Goal: Transaction & Acquisition: Purchase product/service

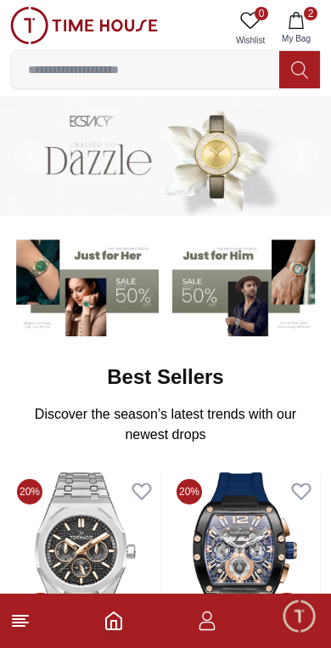
click at [295, 30] on button "2 My Bag" at bounding box center [296, 28] width 49 height 43
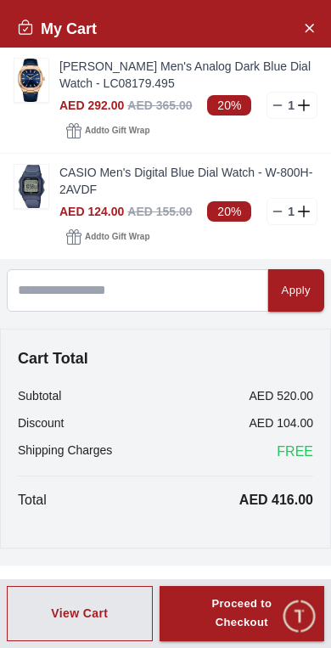
click at [30, 172] on img at bounding box center [31, 186] width 34 height 43
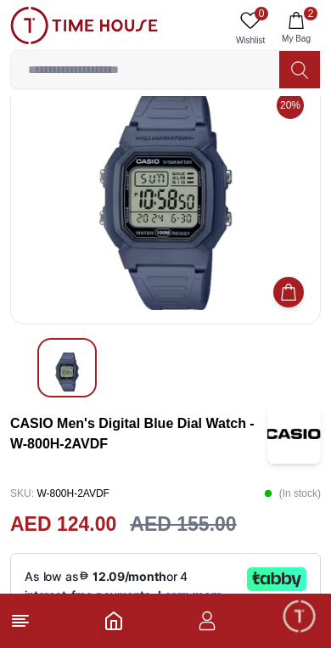
scroll to position [33, 0]
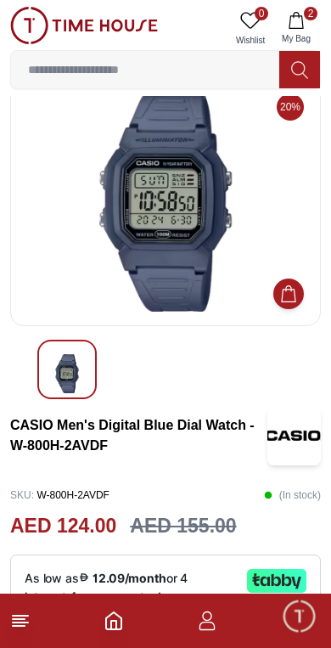
click at [121, 628] on icon "Home" at bounding box center [113, 620] width 15 height 17
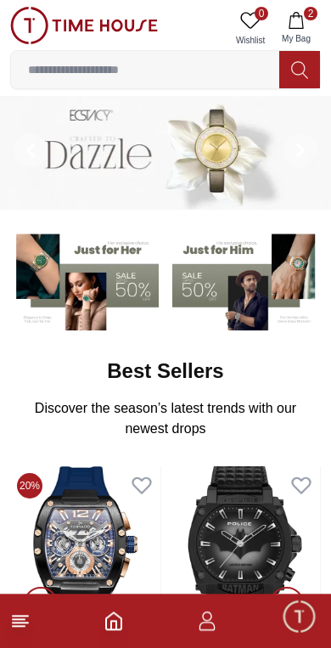
scroll to position [4, 0]
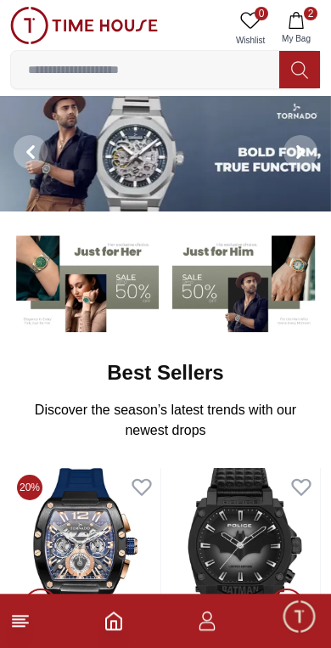
click at [17, 613] on icon at bounding box center [20, 620] width 20 height 20
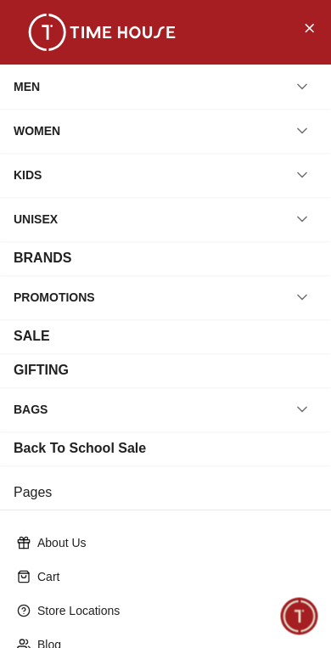
click at [293, 256] on div "BRANDS" at bounding box center [166, 258] width 304 height 20
click at [26, 254] on div "BRANDS" at bounding box center [43, 258] width 58 height 20
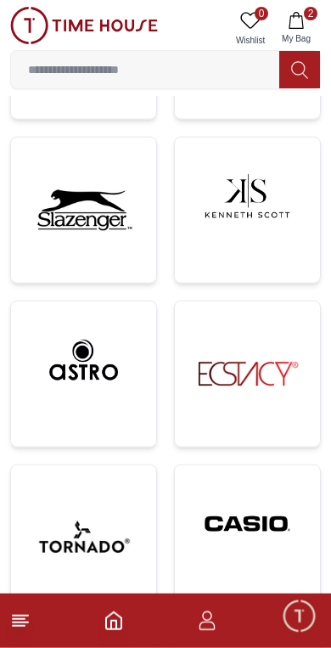
scroll to position [440, 0]
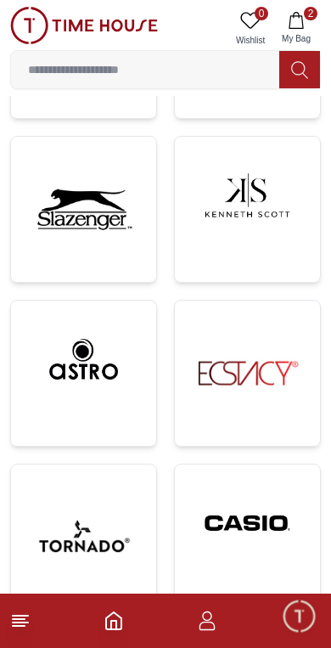
click at [249, 517] on img at bounding box center [247, 523] width 118 height 90
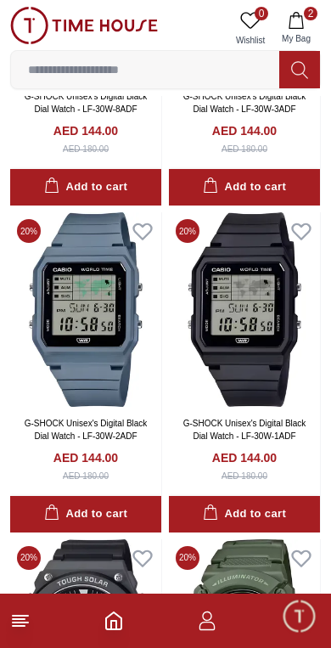
scroll to position [606, 0]
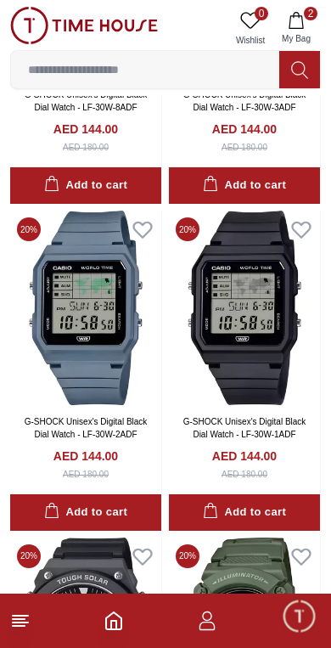
click at [241, 273] on img at bounding box center [244, 307] width 151 height 194
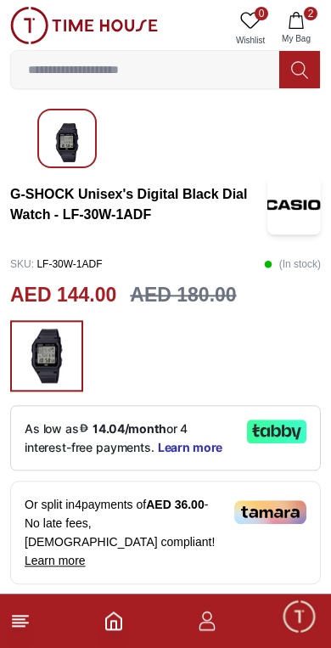
scroll to position [271, 0]
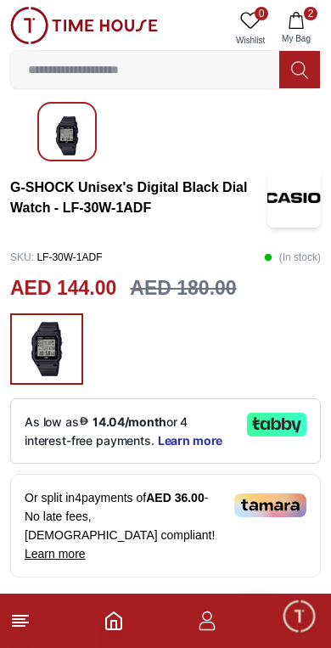
click at [62, 87] on label at bounding box center [145, 69] width 268 height 37
click at [62, 87] on input at bounding box center [145, 70] width 268 height 34
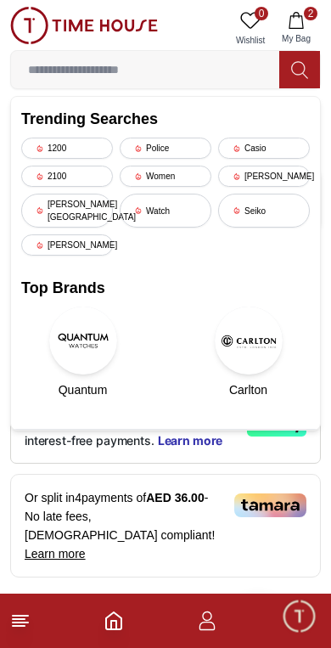
scroll to position [185, 0]
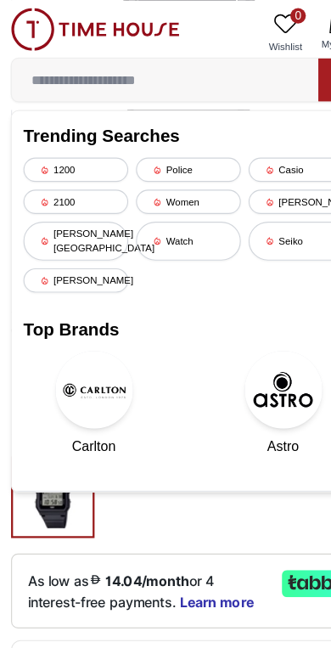
click at [142, 14] on img at bounding box center [84, 25] width 148 height 37
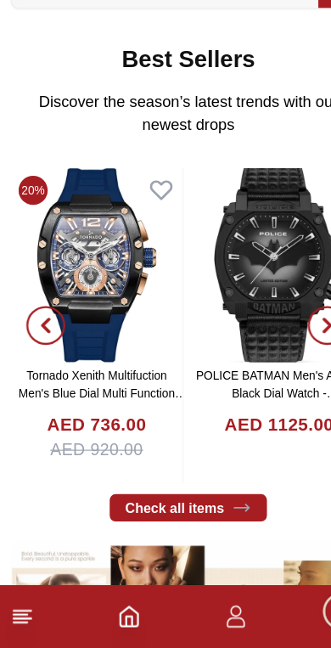
scroll to position [244, 0]
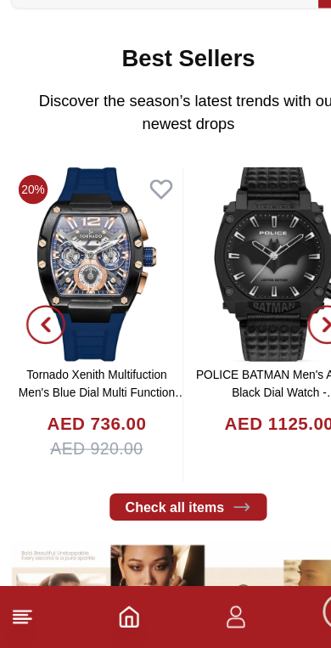
click at [20, 610] on icon at bounding box center [20, 620] width 20 height 20
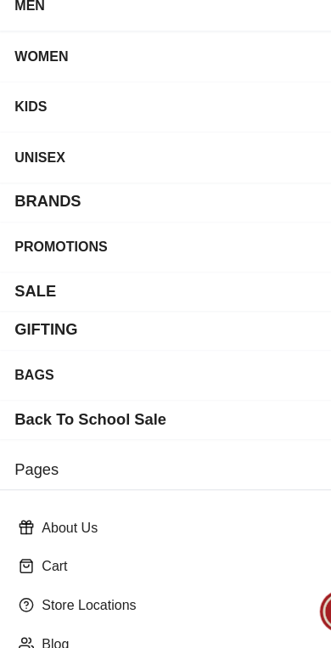
click at [21, 248] on div "BRANDS" at bounding box center [43, 258] width 58 height 20
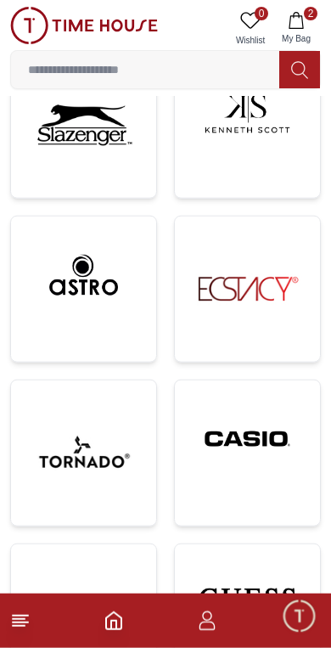
click at [247, 463] on img at bounding box center [247, 439] width 118 height 90
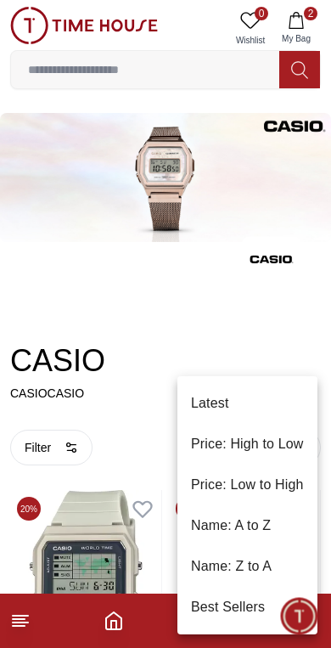
click at [259, 446] on li "Price: High to Low" at bounding box center [247, 444] width 140 height 41
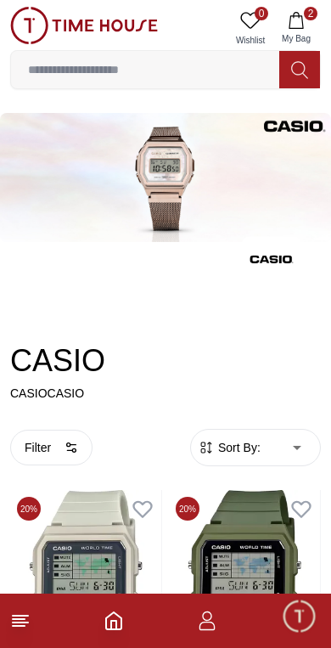
type input "*"
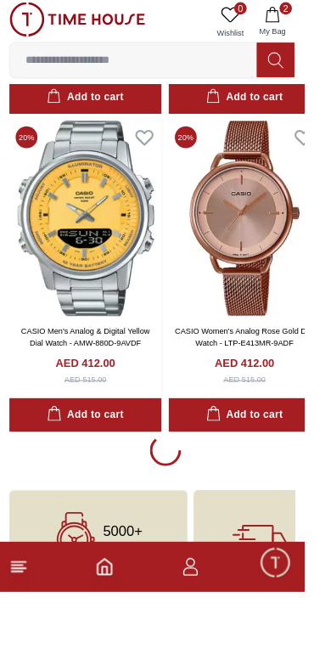
scroll to position [3456, 0]
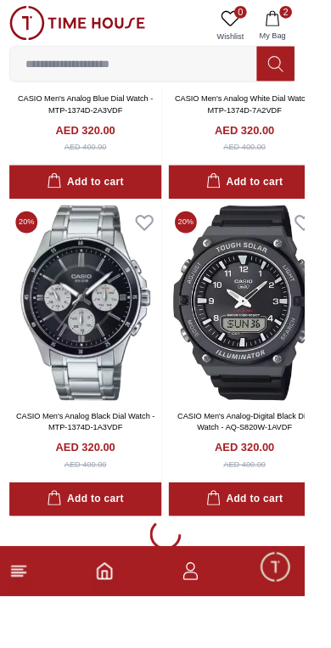
scroll to position [10275, 0]
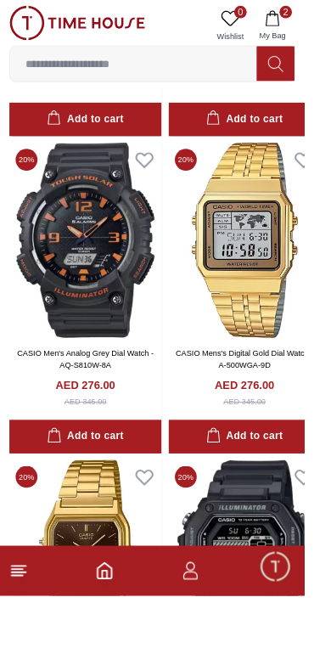
scroll to position [16543, 0]
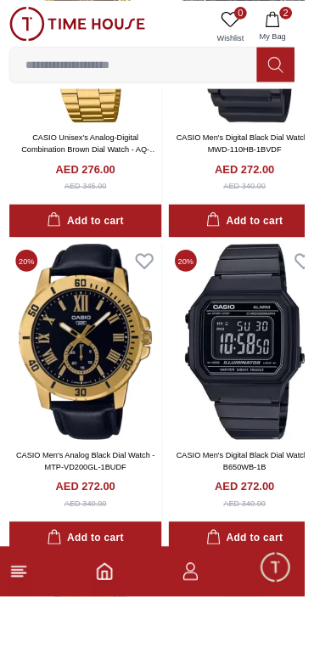
scroll to position [17130, 0]
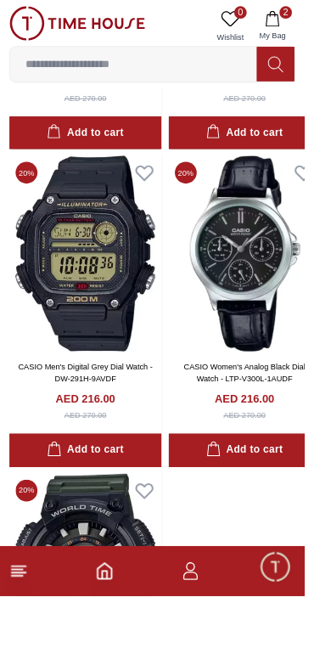
scroll to position [23433, 0]
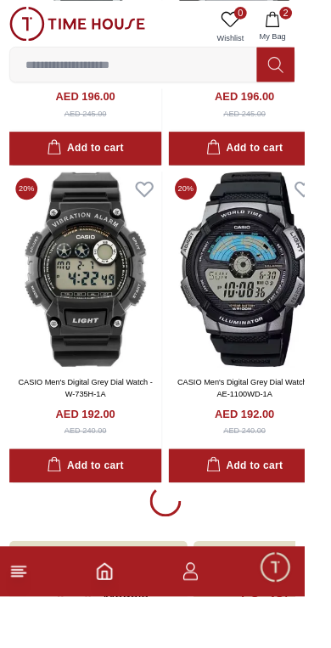
scroll to position [26869, 0]
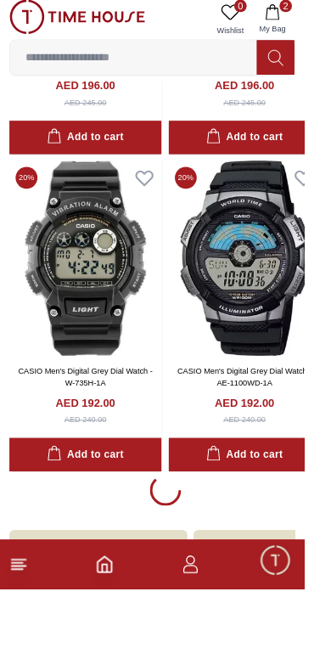
scroll to position [26874, 0]
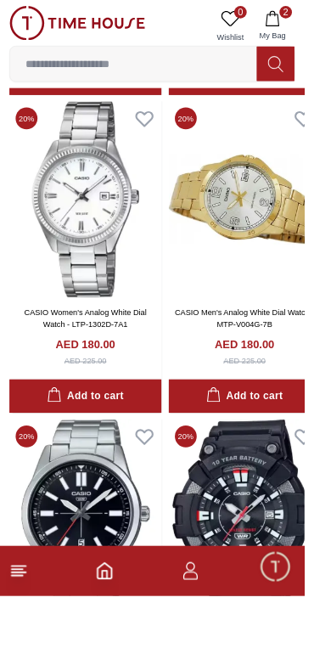
scroll to position [32121, 0]
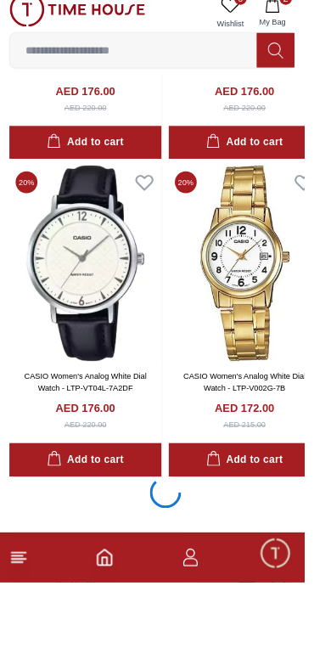
scroll to position [33760, 0]
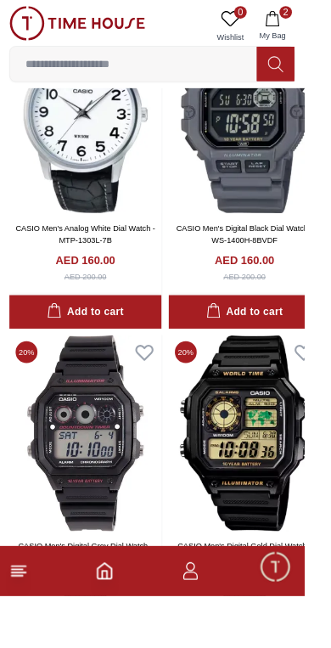
scroll to position [40494, 0]
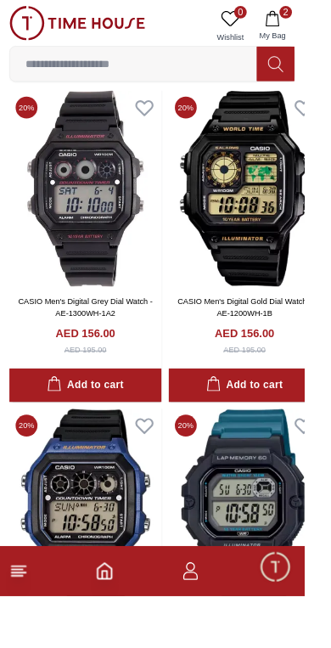
scroll to position [40866, 0]
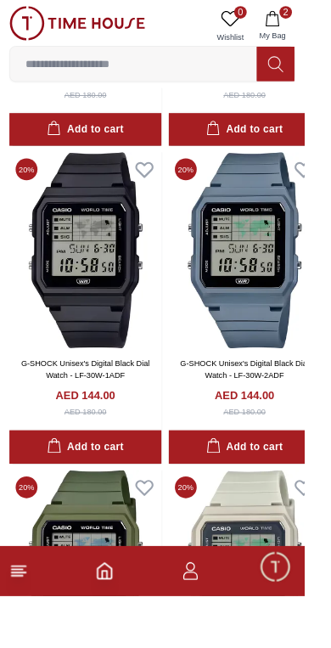
scroll to position [45518, 0]
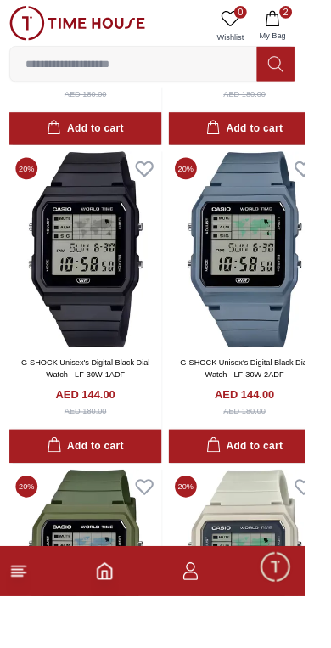
click at [115, 475] on div "Add to cart" at bounding box center [92, 485] width 83 height 20
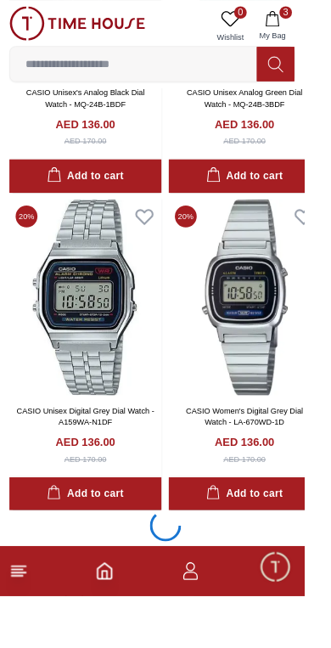
scroll to position [47533, 0]
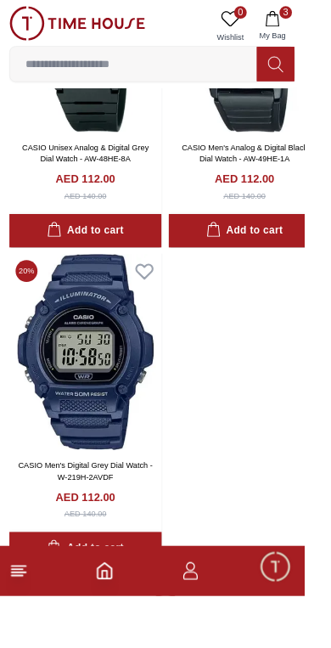
scroll to position [53731, 0]
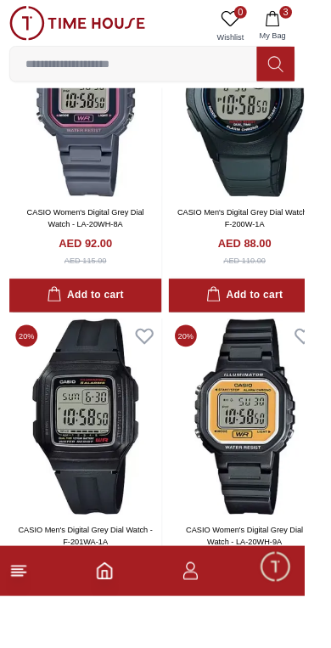
scroll to position [57067, 0]
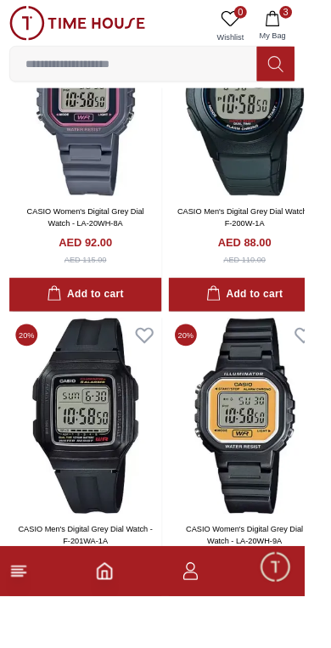
click at [93, 345] on img at bounding box center [93, 451] width 166 height 213
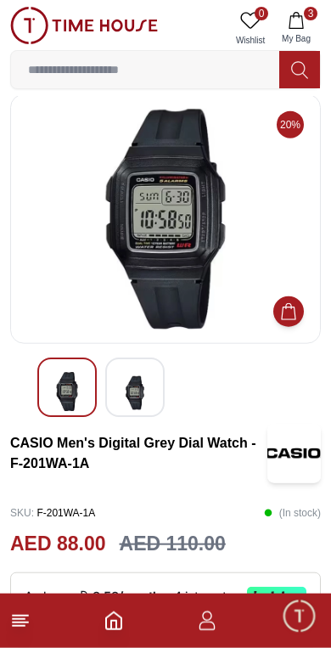
scroll to position [8, 0]
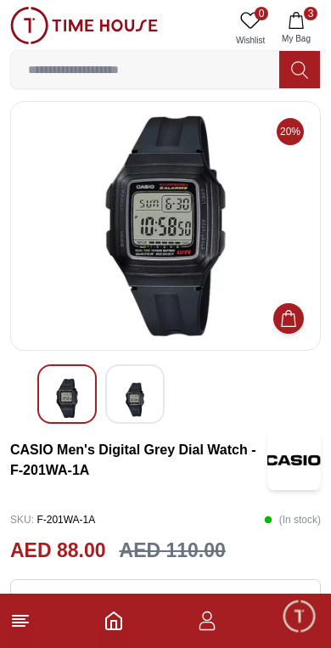
click at [136, 392] on img at bounding box center [135, 400] width 31 height 42
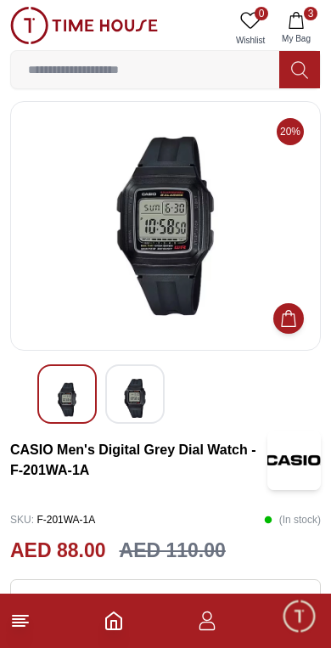
click at [87, 444] on h3 "CASIO Men's Digital Grey Dial Watch - F-201WA-1A" at bounding box center [138, 460] width 257 height 41
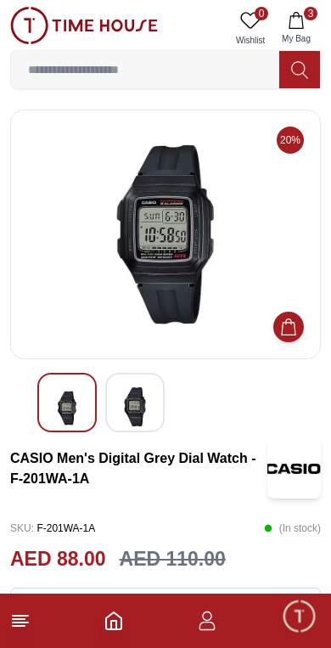
click at [125, 394] on img at bounding box center [135, 406] width 31 height 39
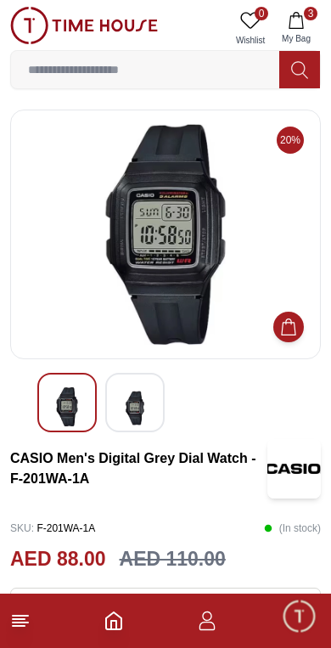
click at [62, 392] on img at bounding box center [67, 406] width 31 height 39
click at [59, 399] on img at bounding box center [67, 406] width 31 height 39
click at [134, 401] on img at bounding box center [135, 408] width 31 height 42
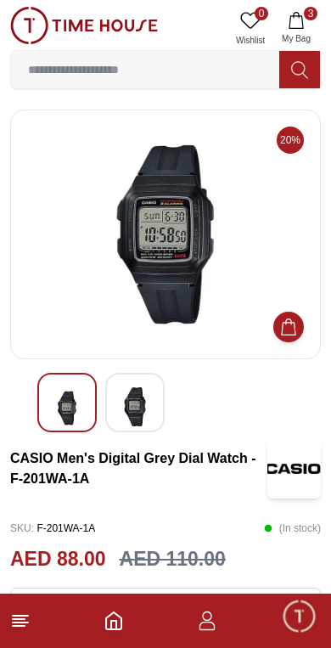
click at [133, 399] on img at bounding box center [135, 406] width 31 height 39
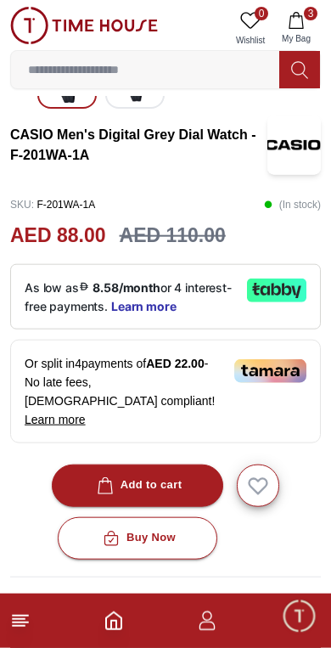
scroll to position [325, 0]
